Goal: Task Accomplishment & Management: Manage account settings

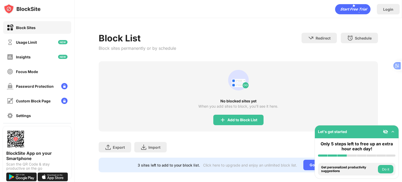
click at [226, 68] on icon "animation" at bounding box center [238, 80] width 25 height 25
click at [228, 115] on div "Add to Block List" at bounding box center [238, 120] width 50 height 10
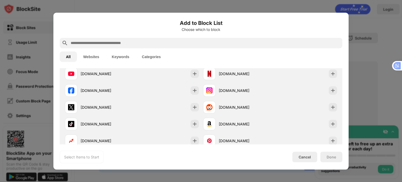
scroll to position [95, 0]
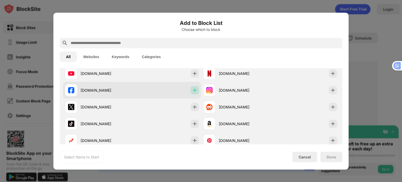
click at [191, 94] on div at bounding box center [195, 90] width 8 height 8
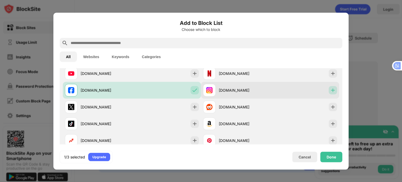
click at [330, 89] on img at bounding box center [332, 89] width 5 height 5
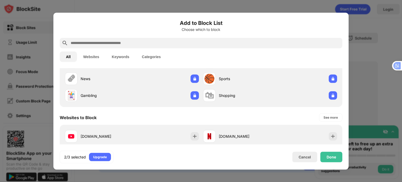
scroll to position [0, 0]
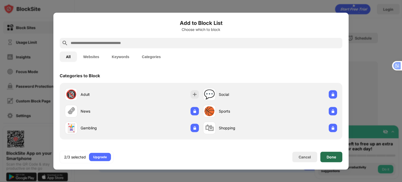
click at [325, 158] on div "Done" at bounding box center [331, 157] width 22 height 10
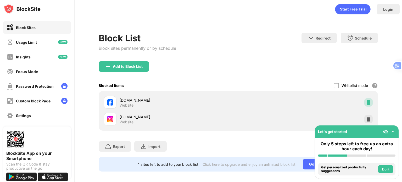
click at [366, 101] on img at bounding box center [368, 102] width 5 height 5
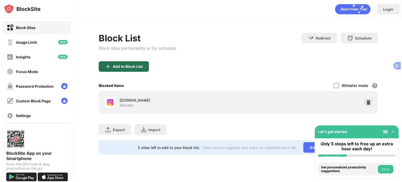
click at [123, 70] on div "Add to Block List" at bounding box center [124, 66] width 50 height 10
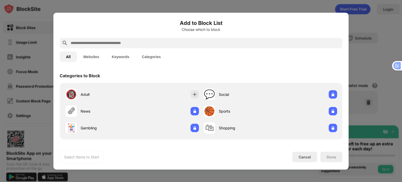
click at [142, 46] on input "text" at bounding box center [205, 43] width 270 height 6
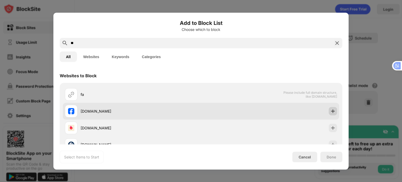
type input "**"
click at [332, 108] on div at bounding box center [333, 111] width 8 height 8
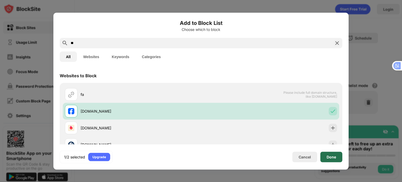
click at [330, 157] on div "Done" at bounding box center [331, 157] width 9 height 4
